Goal: Transaction & Acquisition: Register for event/course

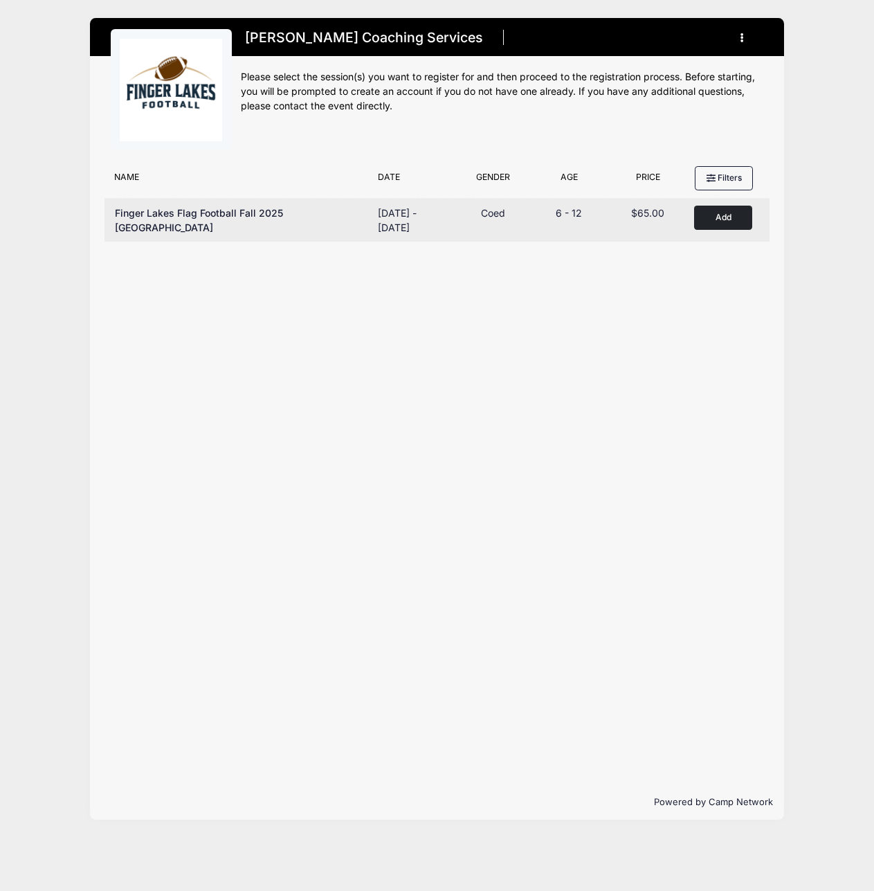
click at [717, 218] on button "Add to Cart" at bounding box center [723, 218] width 58 height 24
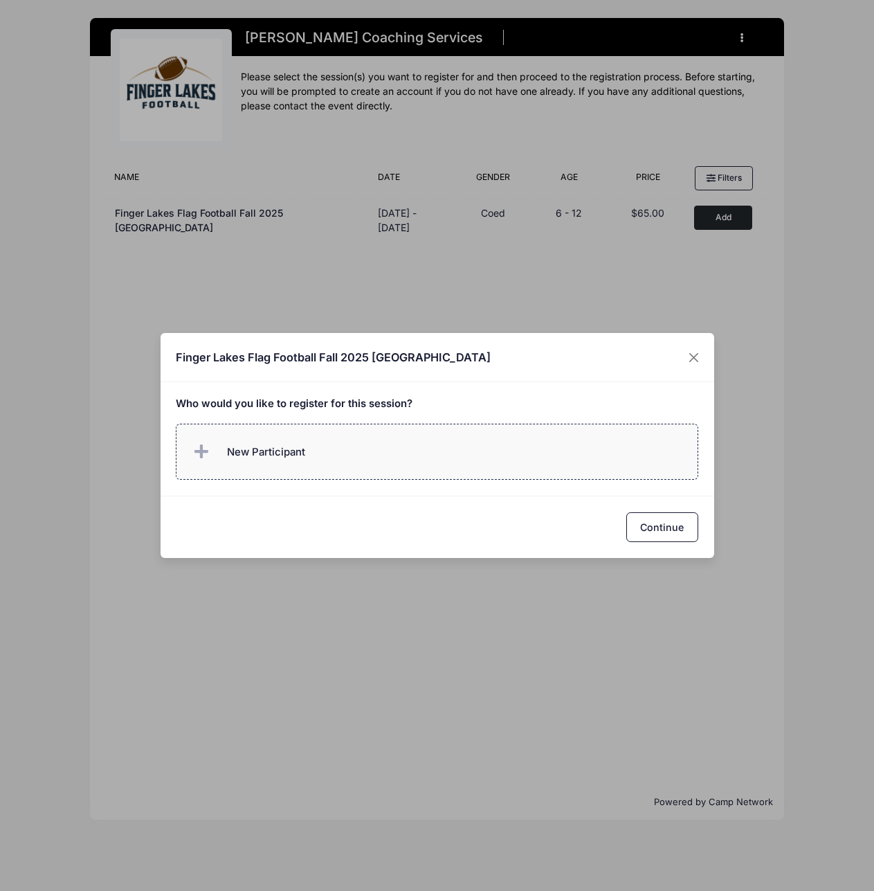
click at [331, 460] on label "New Participant" at bounding box center [437, 452] width 523 height 56
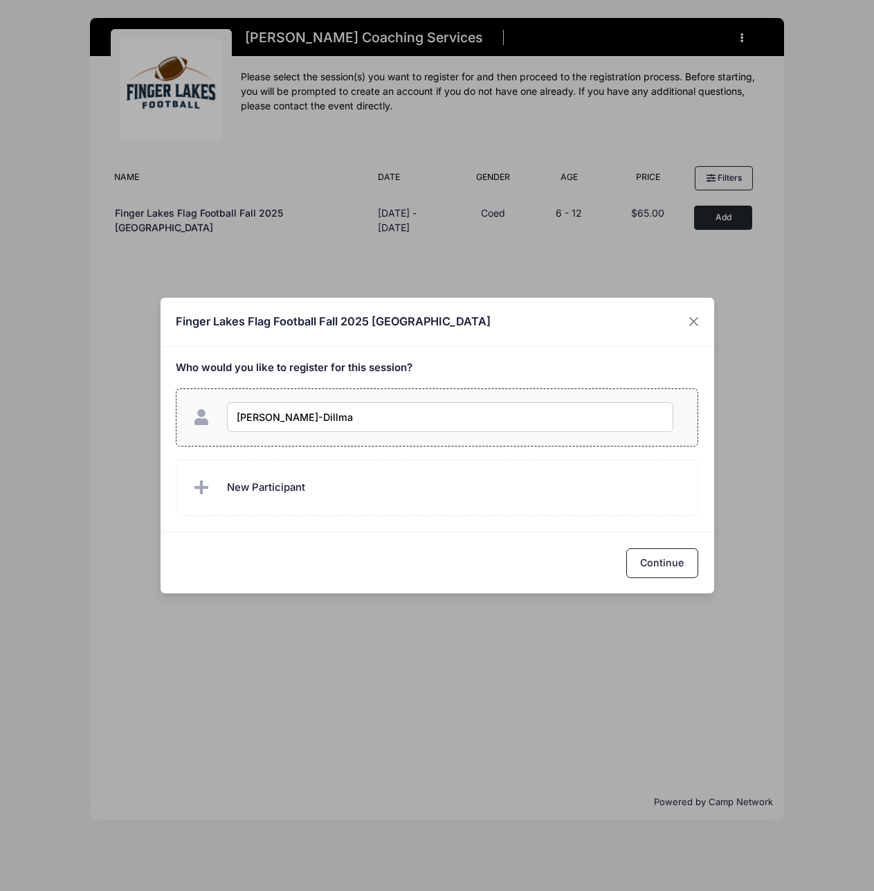
type input "Nile Talwar-Dillman"
checkbox input "true"
click at [644, 562] on button "Continue" at bounding box center [662, 563] width 72 height 30
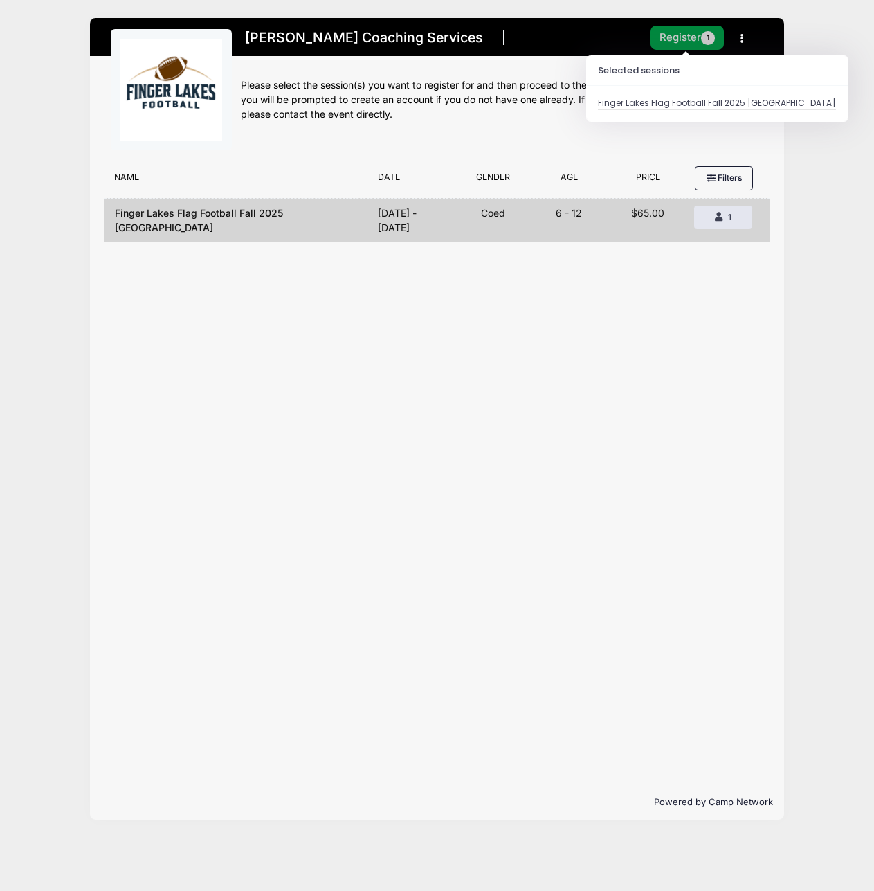
click at [700, 37] on button "Register 1" at bounding box center [687, 38] width 73 height 24
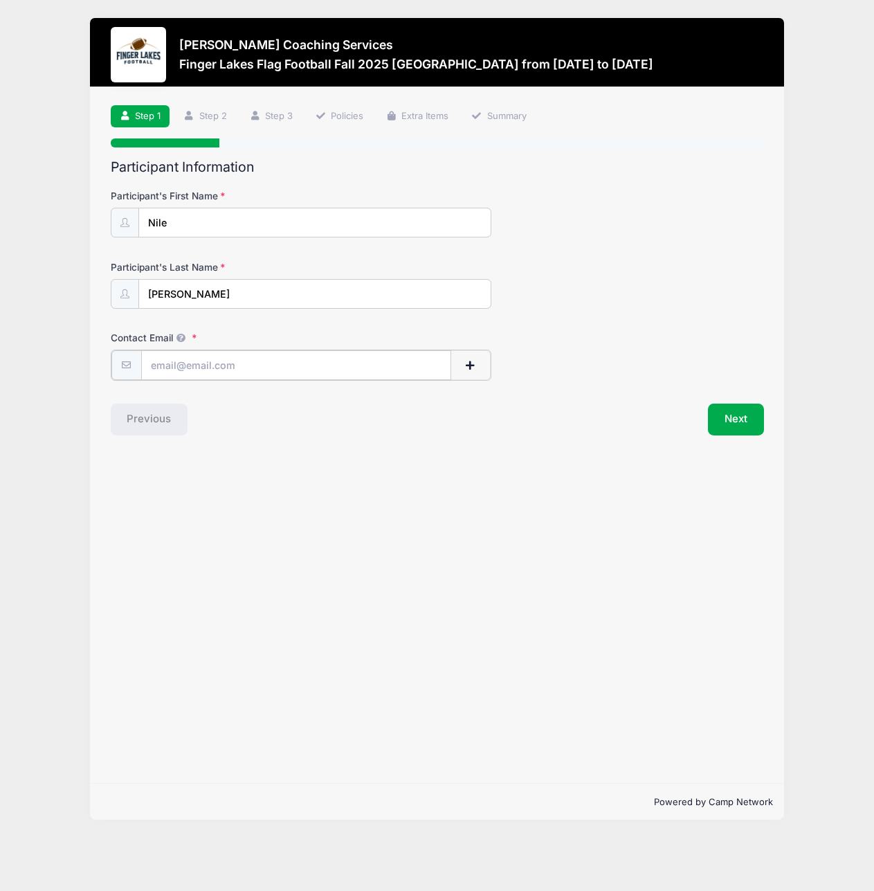
click at [289, 373] on input "Contact Email" at bounding box center [296, 365] width 311 height 30
type input "[EMAIL_ADDRESS][DOMAIN_NAME]"
click at [736, 417] on button "Next" at bounding box center [736, 418] width 56 height 32
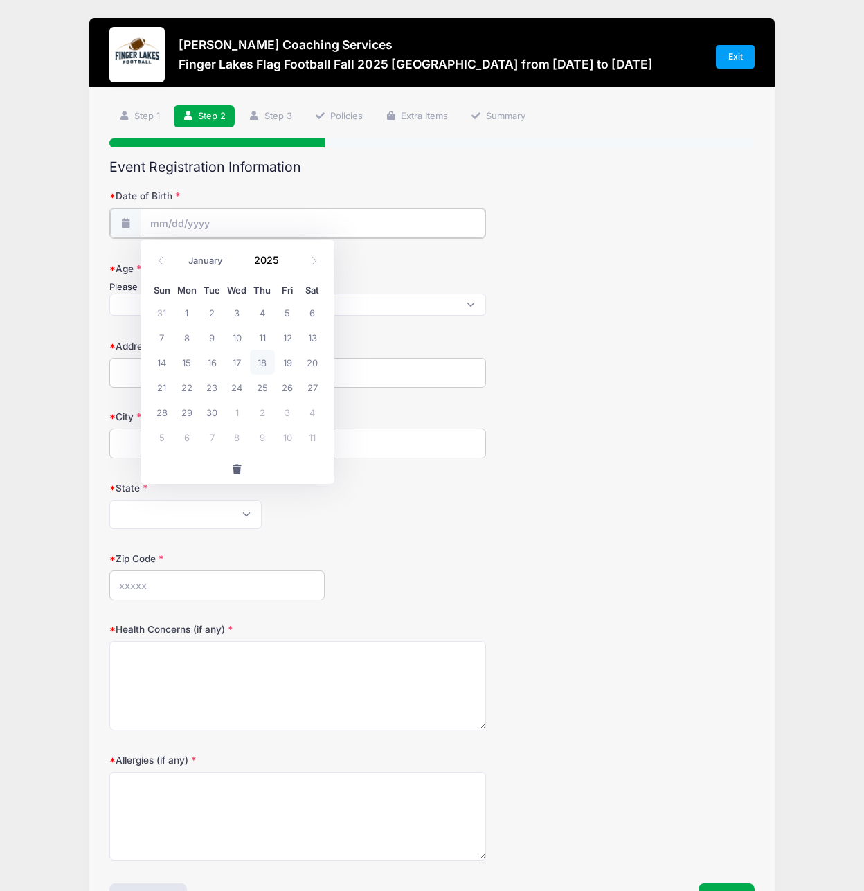
click at [220, 219] on input "Date of Birth" at bounding box center [312, 223] width 345 height 30
click at [225, 219] on input "Date of Birth" at bounding box center [312, 223] width 345 height 30
click at [161, 231] on input "Date of Birth" at bounding box center [312, 223] width 345 height 30
click at [285, 264] on span at bounding box center [288, 265] width 10 height 10
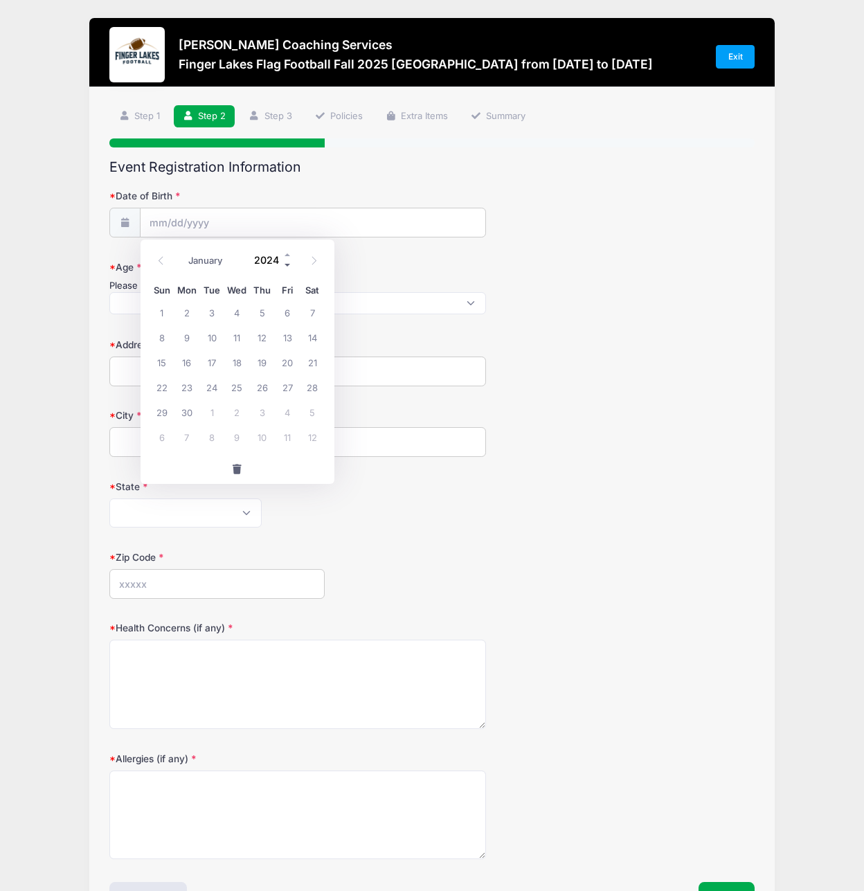
click at [287, 260] on span at bounding box center [288, 265] width 10 height 10
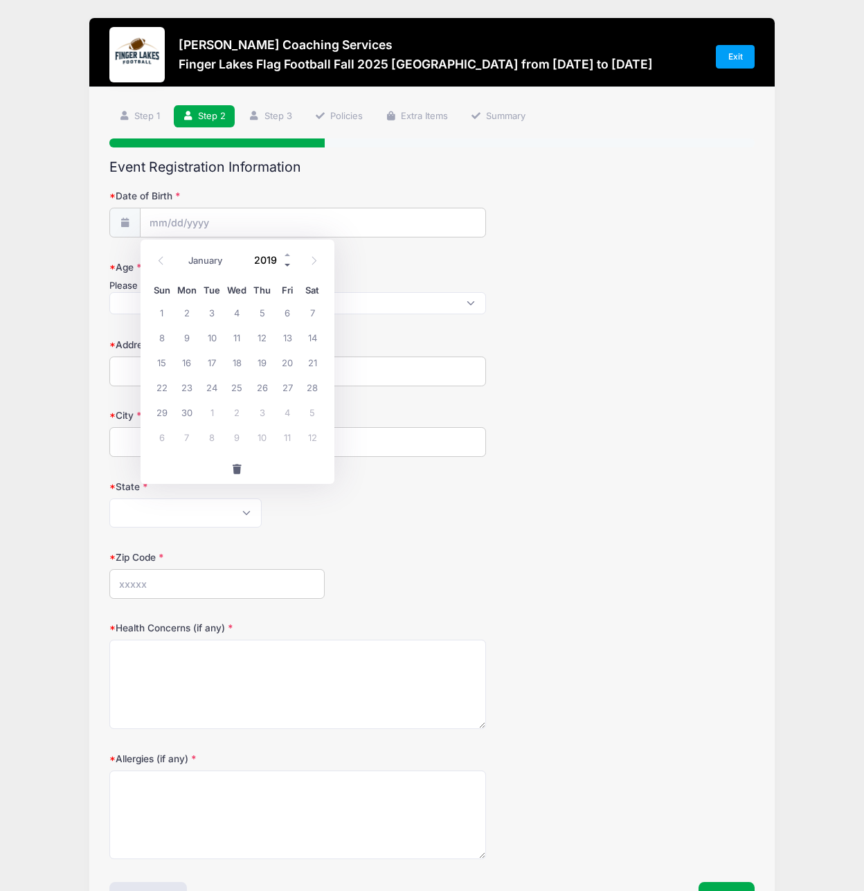
click at [287, 260] on span at bounding box center [288, 265] width 10 height 10
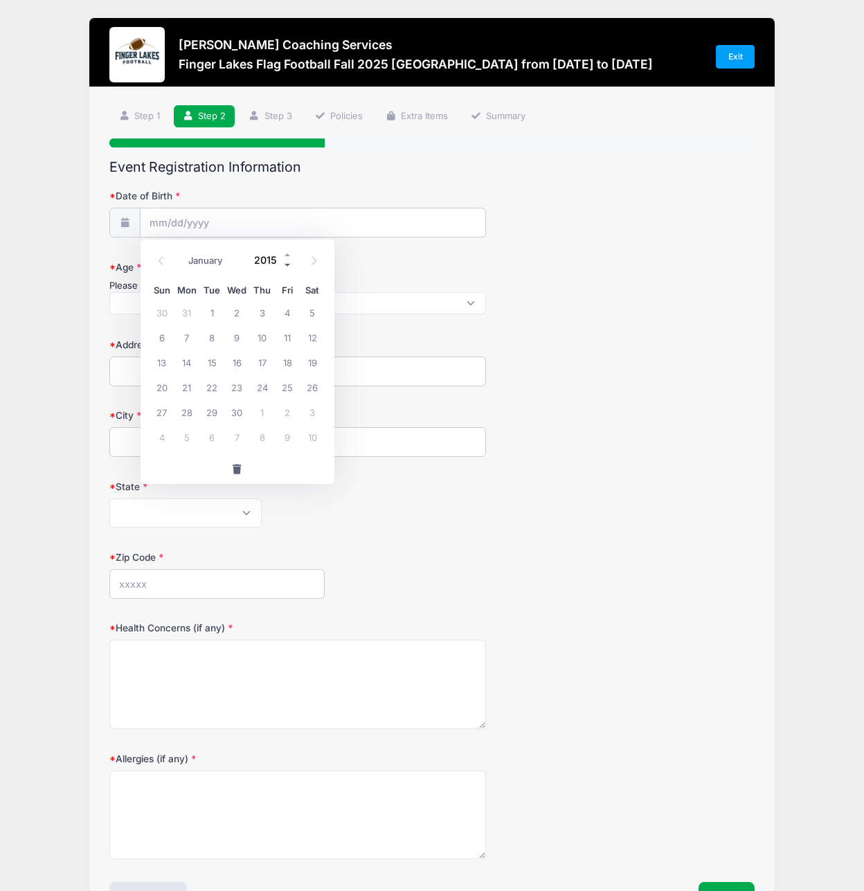
type input "2014"
click at [158, 262] on icon at bounding box center [160, 260] width 9 height 9
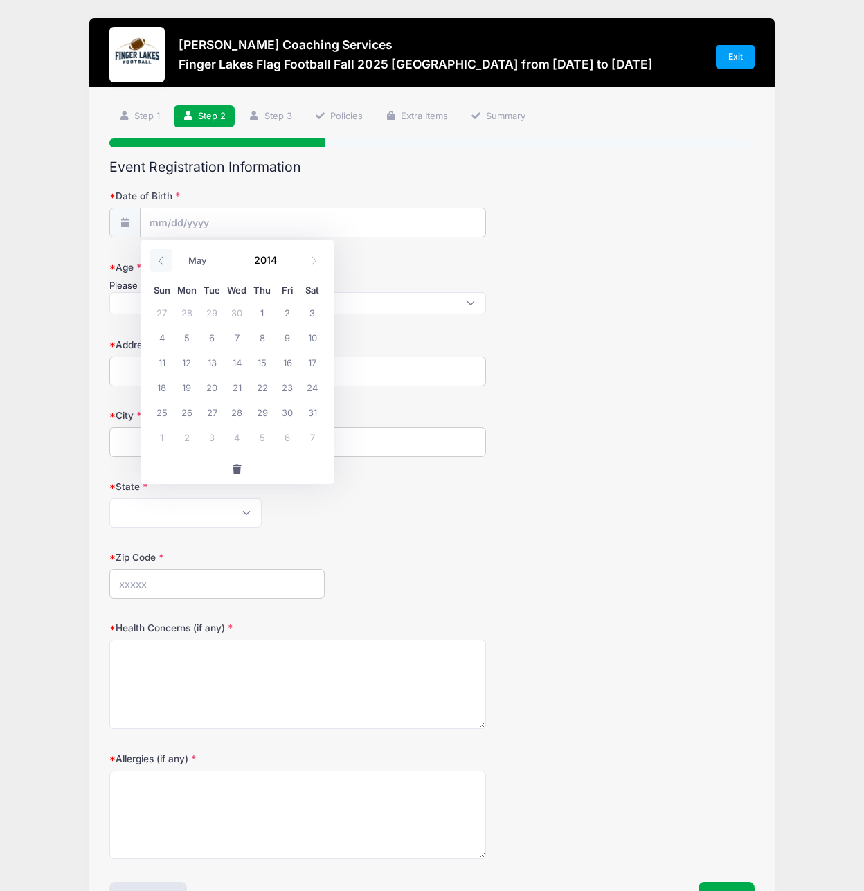
click at [158, 262] on icon at bounding box center [160, 260] width 9 height 9
click at [159, 262] on icon at bounding box center [160, 260] width 9 height 9
select select "1"
click at [194, 394] on span "17" at bounding box center [186, 386] width 25 height 25
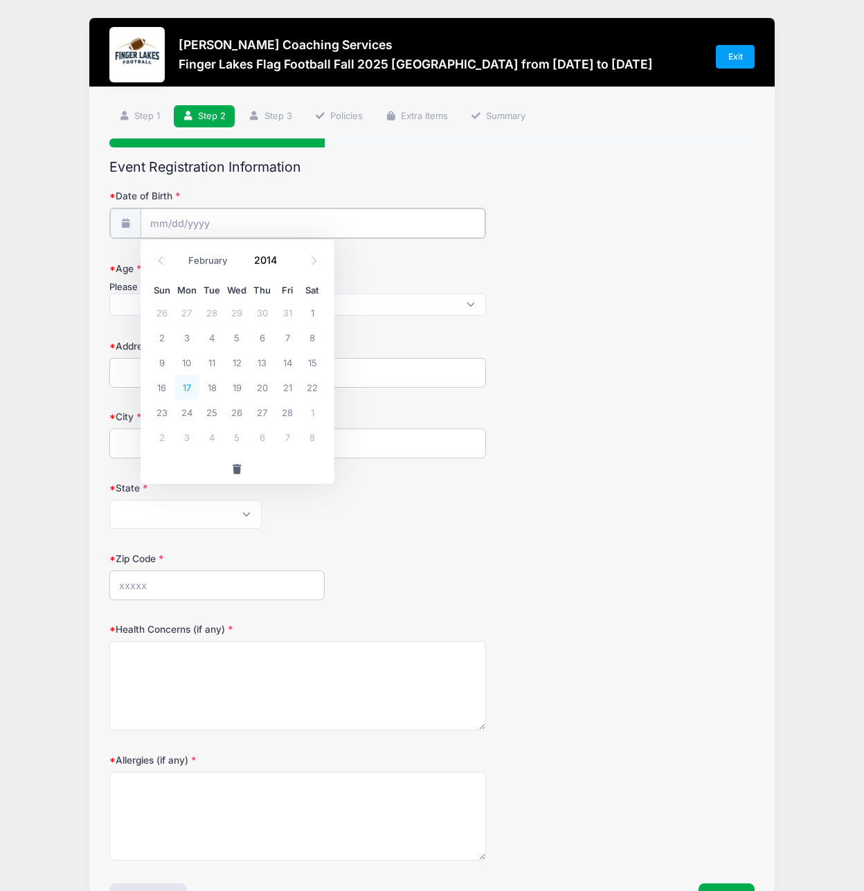
type input "[DATE]"
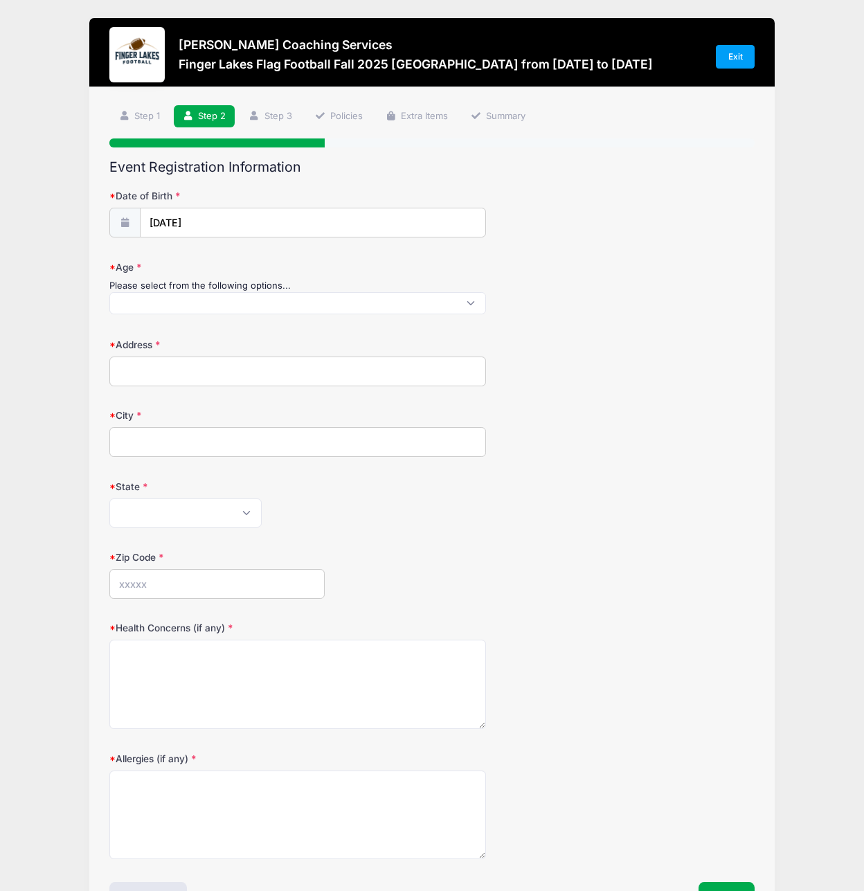
click at [206, 310] on span at bounding box center [297, 303] width 376 height 22
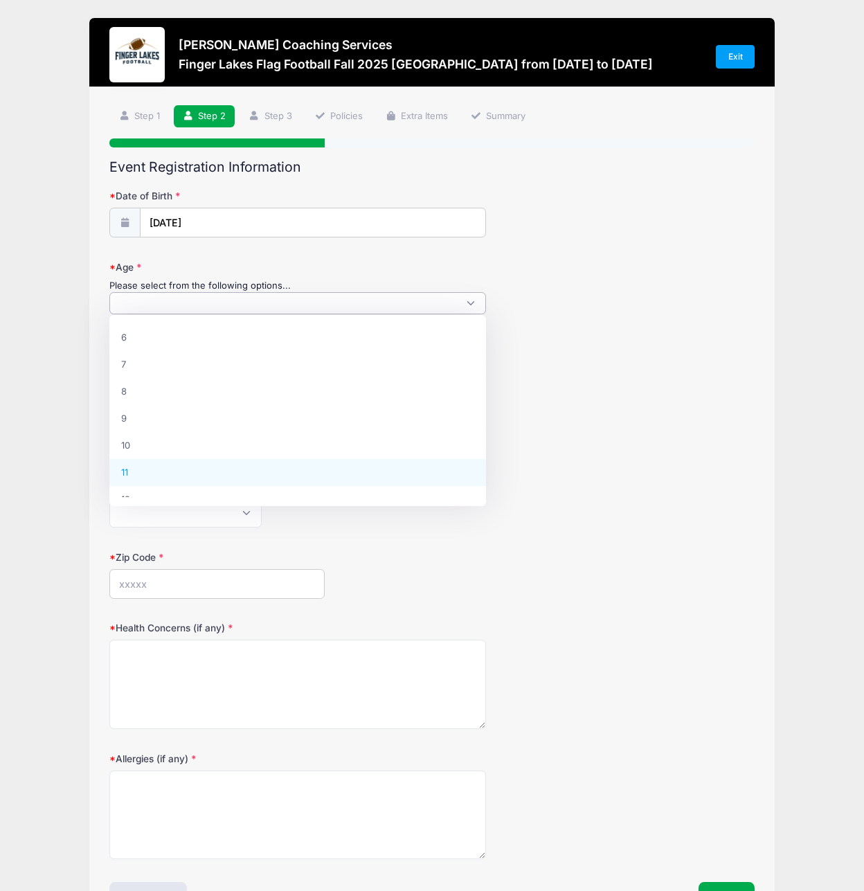
select select "11"
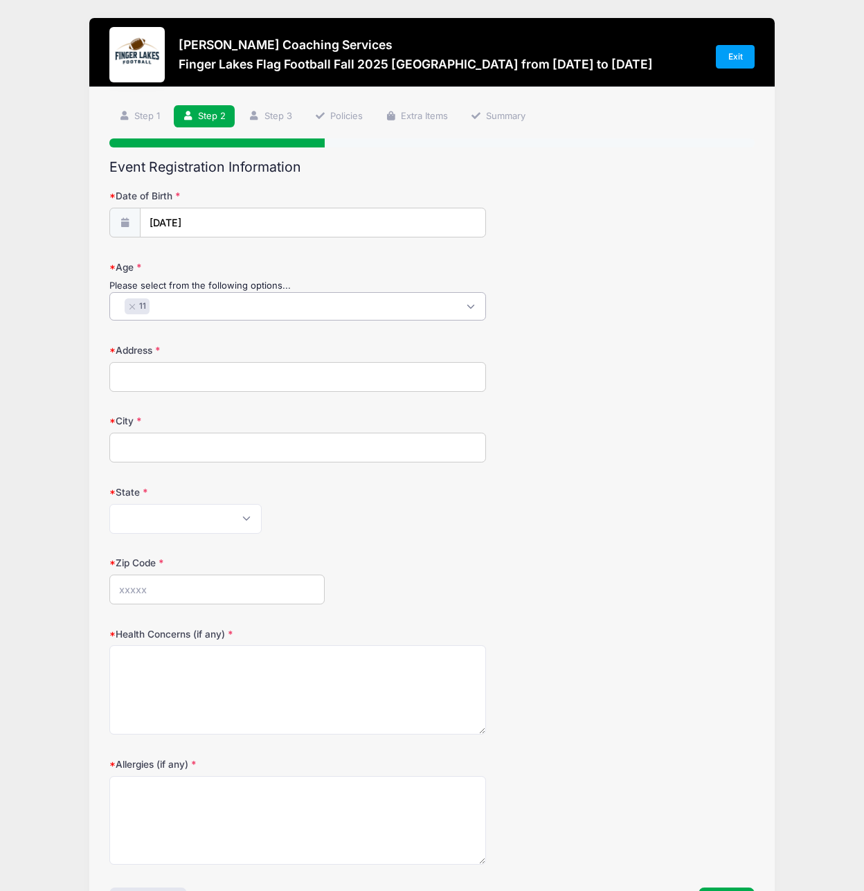
scroll to position [62, 0]
click at [196, 379] on input "Address" at bounding box center [297, 377] width 376 height 30
type input "2"
